Goal: Task Accomplishment & Management: Complete application form

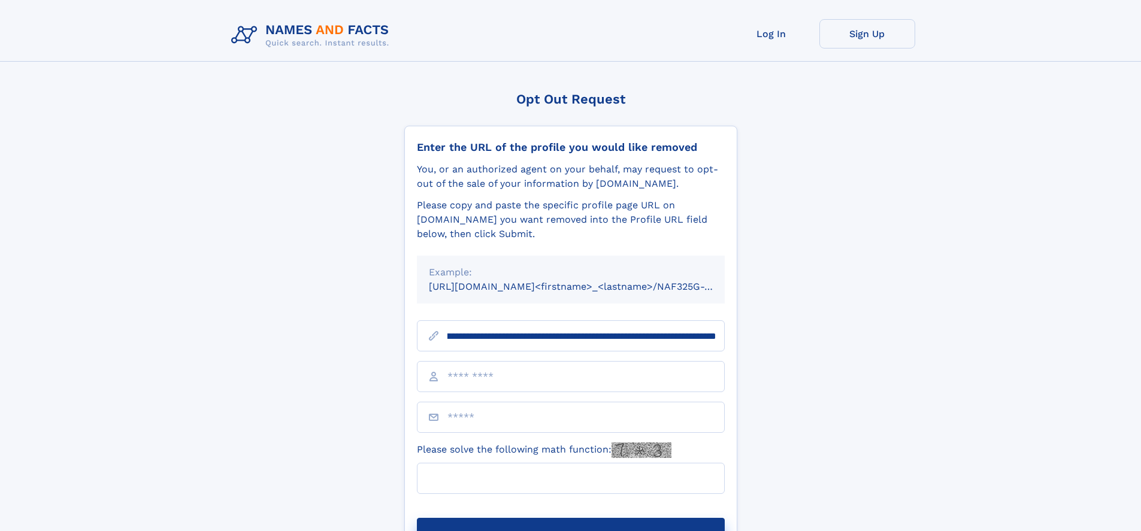
scroll to position [0, 141]
type input "**********"
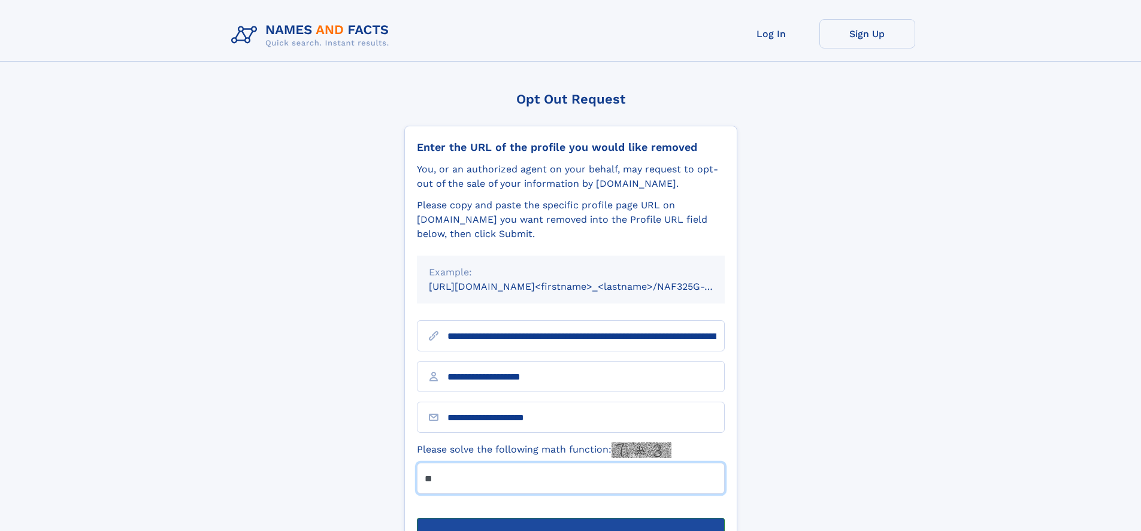
type input "**"
click at [570, 518] on button "Submit Opt Out Request" at bounding box center [571, 537] width 308 height 38
